Goal: Find specific page/section: Find specific page/section

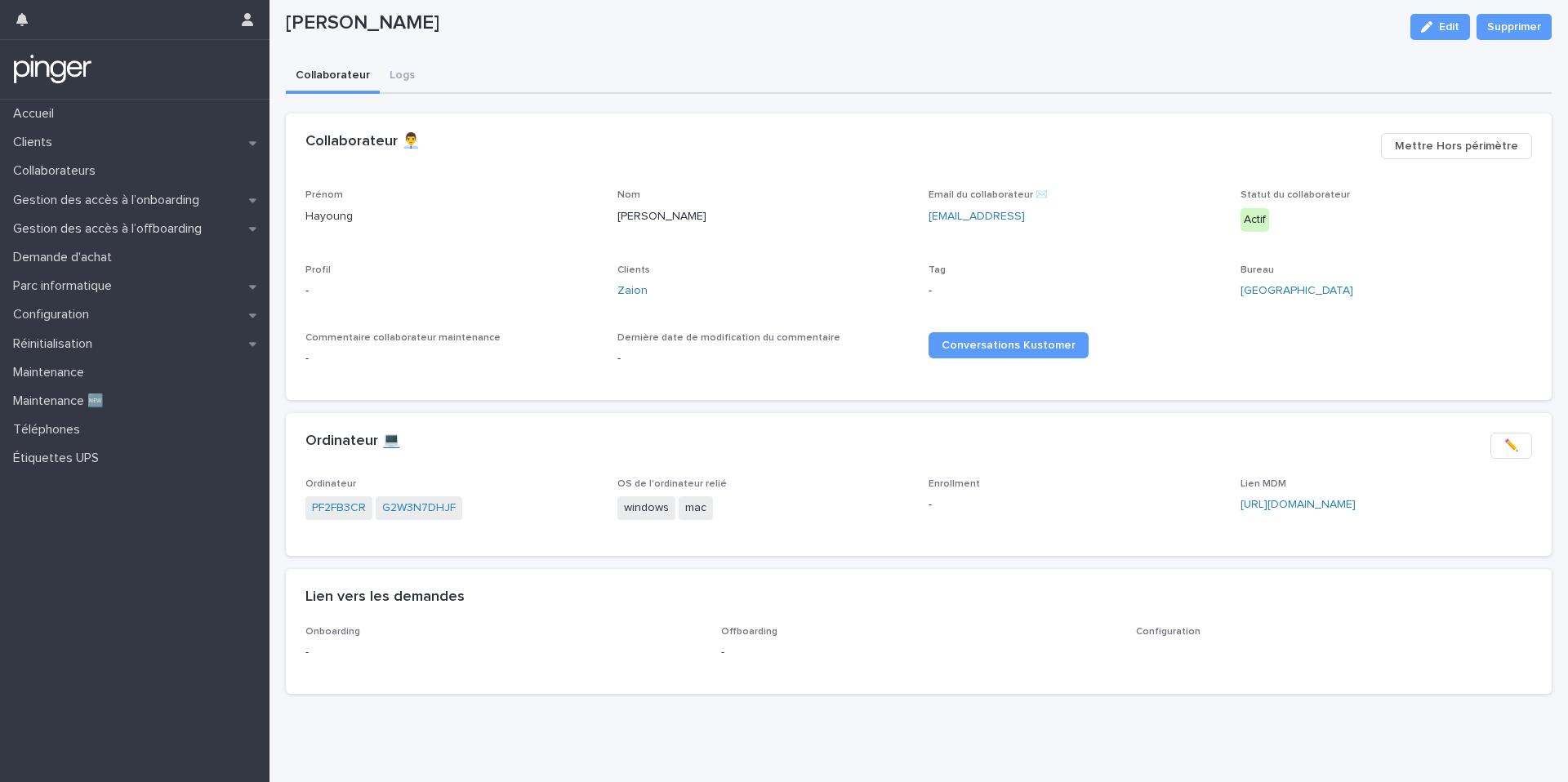
scroll to position [45, 0]
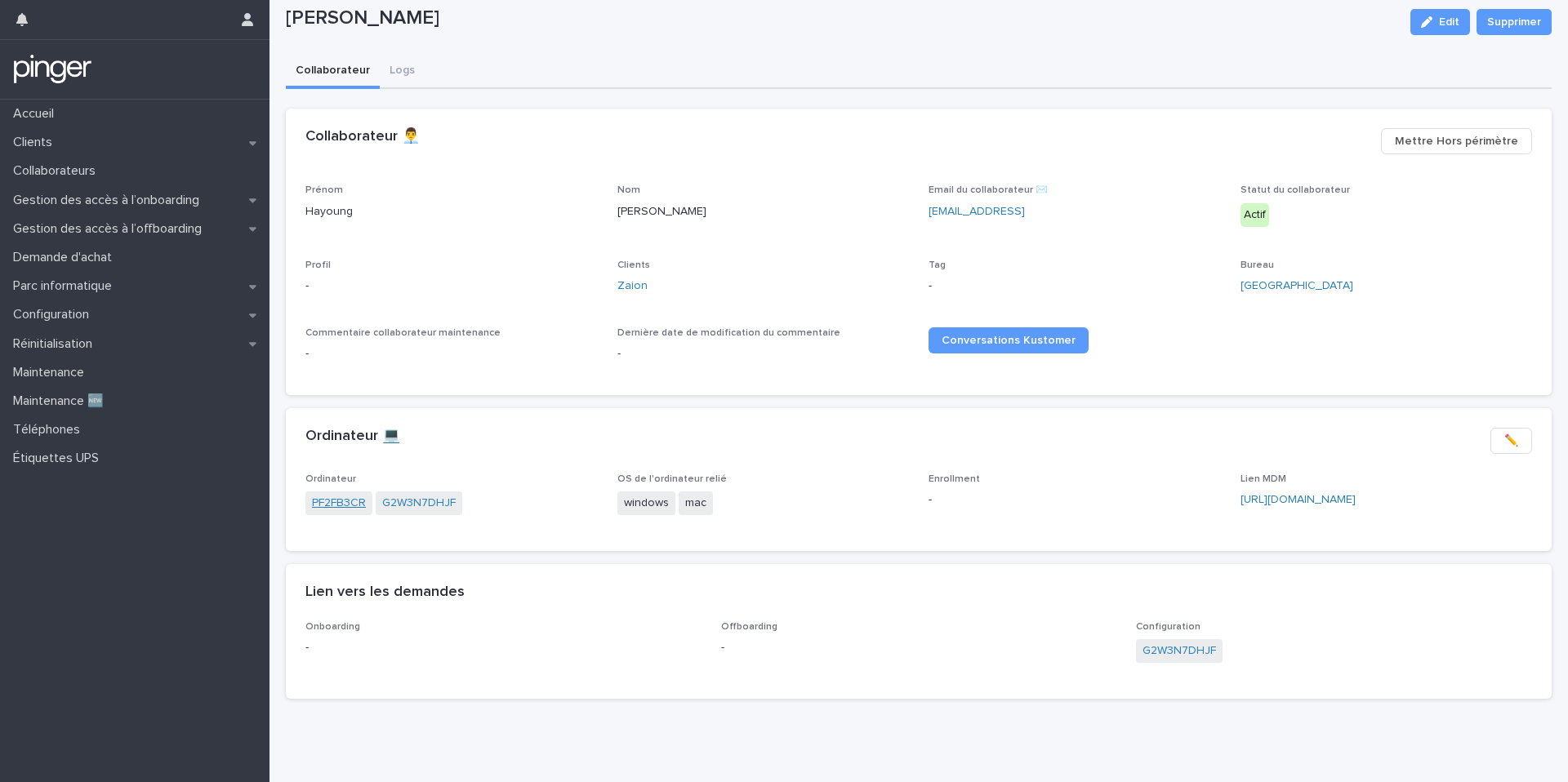
click at [326, 506] on link "PF2FB3CR" at bounding box center [339, 504] width 54 height 17
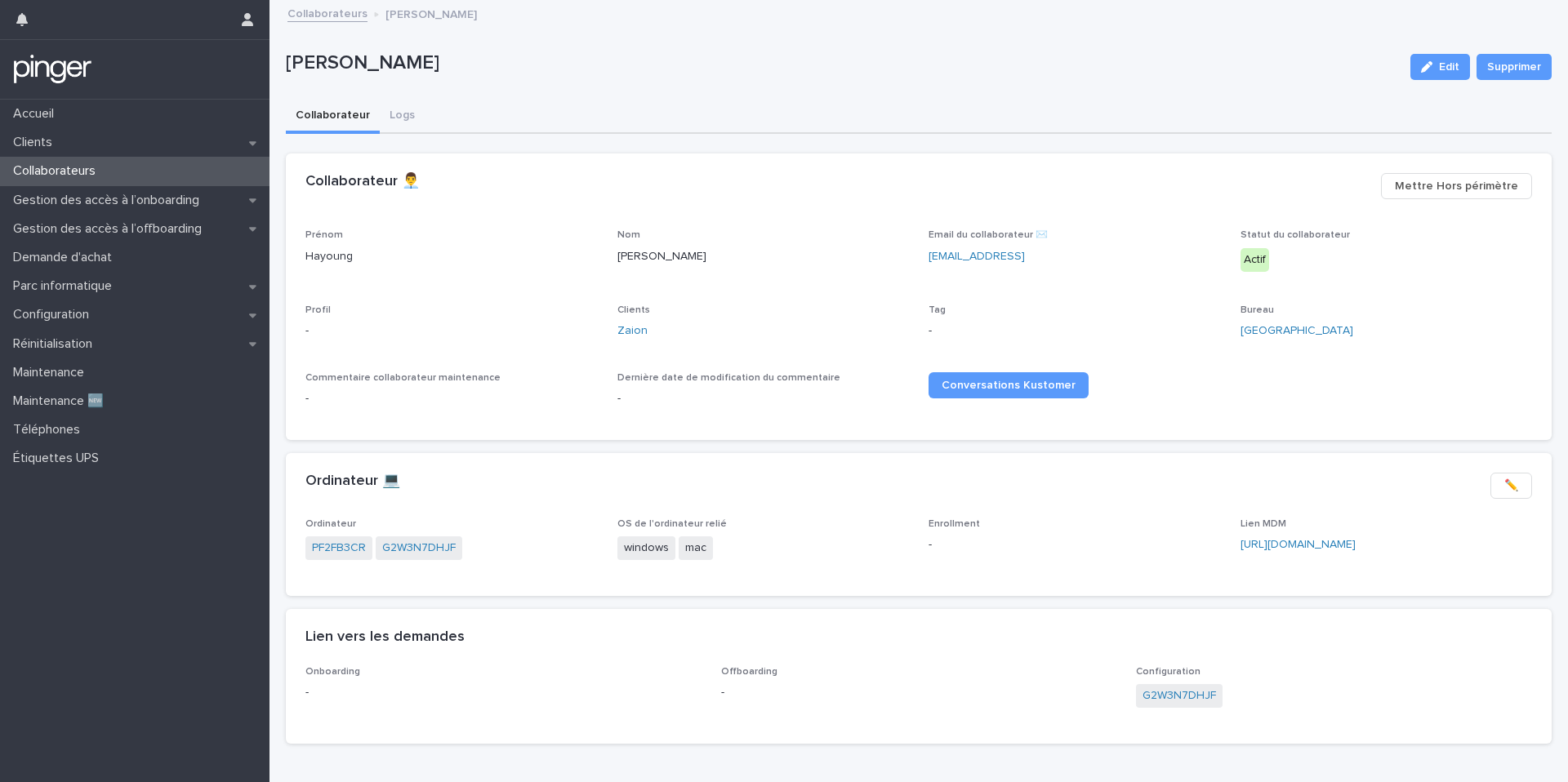
click at [426, 557] on span "G2W3N7DHJF" at bounding box center [419, 548] width 87 height 24
click at [434, 546] on link "G2W3N7DHJF" at bounding box center [419, 548] width 73 height 17
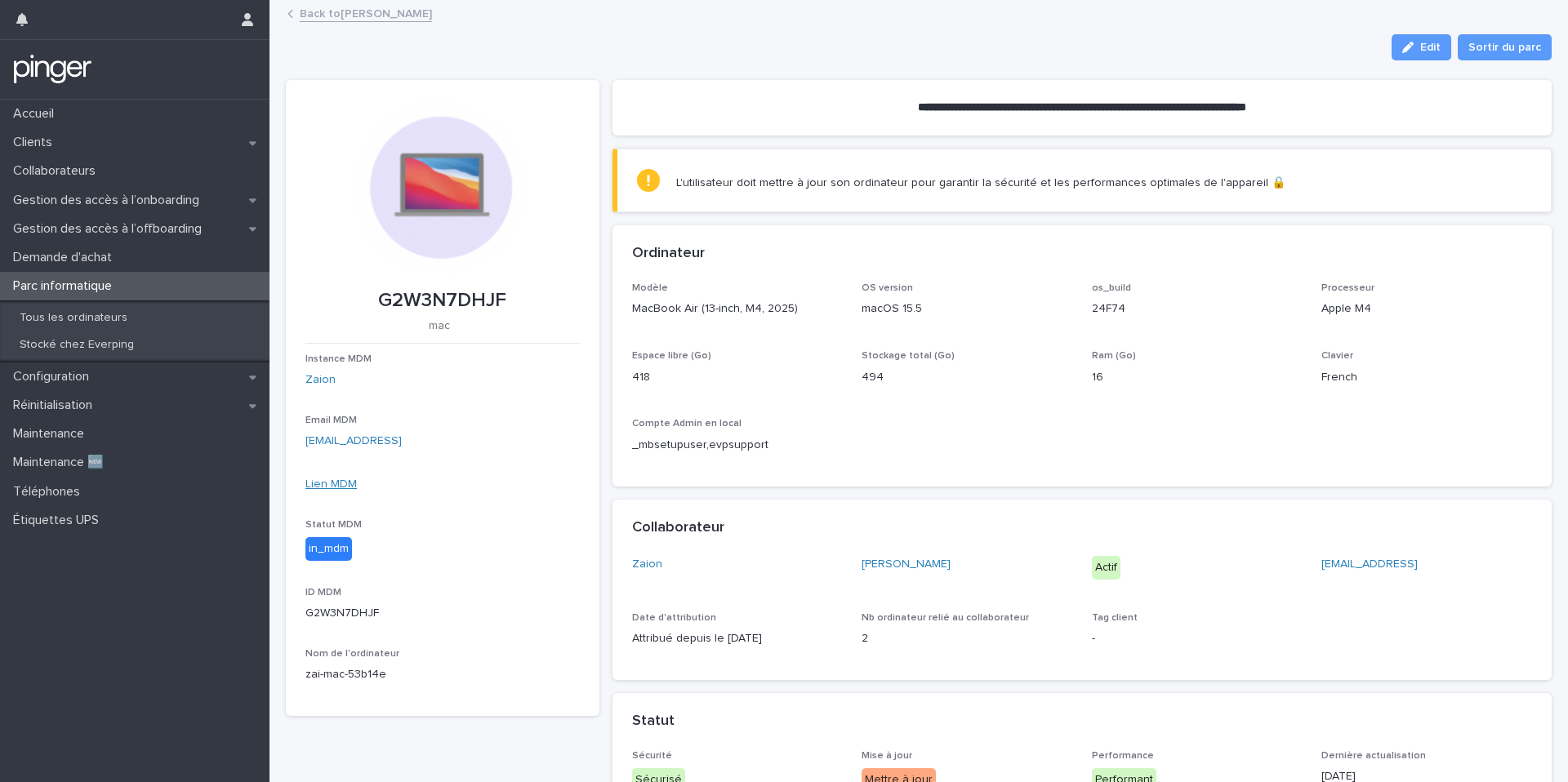
click at [336, 487] on link "Lien MDM" at bounding box center [330, 484] width 51 height 12
